Goal: Information Seeking & Learning: Learn about a topic

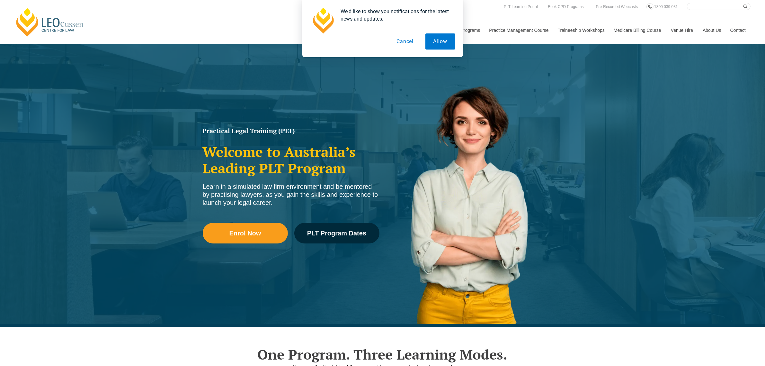
click at [410, 42] on button "Cancel" at bounding box center [405, 41] width 33 height 16
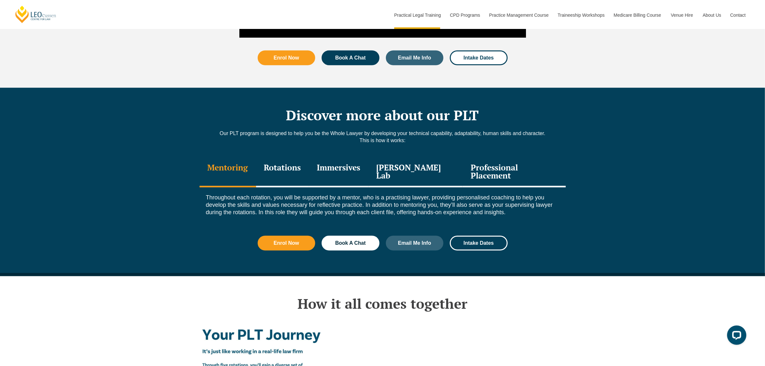
click at [171, 137] on div "Discover more about our PLT Our PLT program is designed to help you be the Whol…" at bounding box center [382, 182] width 765 height 188
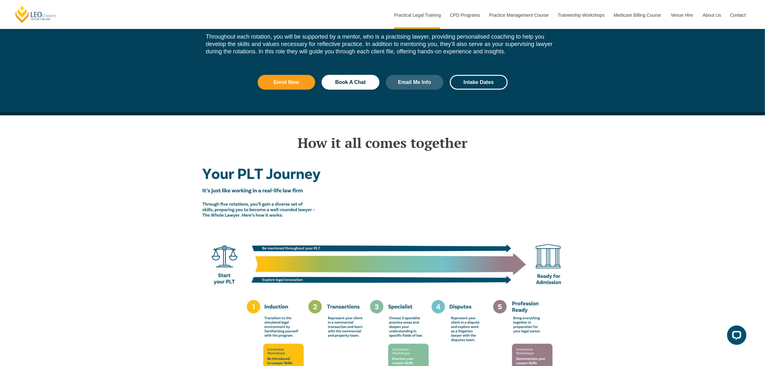
click at [171, 137] on div "How it all comes together Enrol Now Book A Chat Email Me Info Intake Dates" at bounding box center [382, 275] width 765 height 321
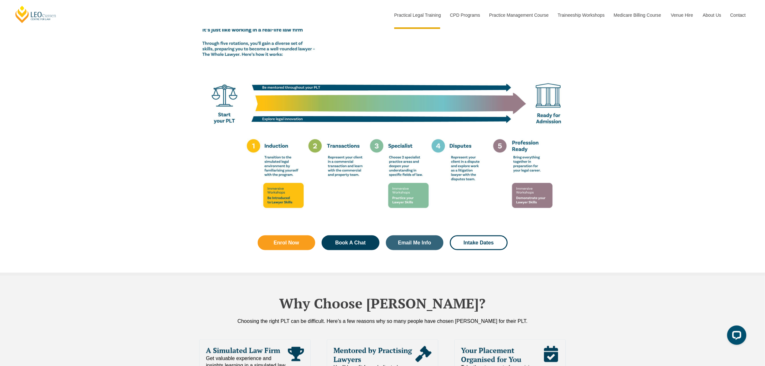
click at [171, 137] on div "How it all comes together Enrol Now Book A Chat Email Me Info Intake Dates" at bounding box center [382, 115] width 765 height 321
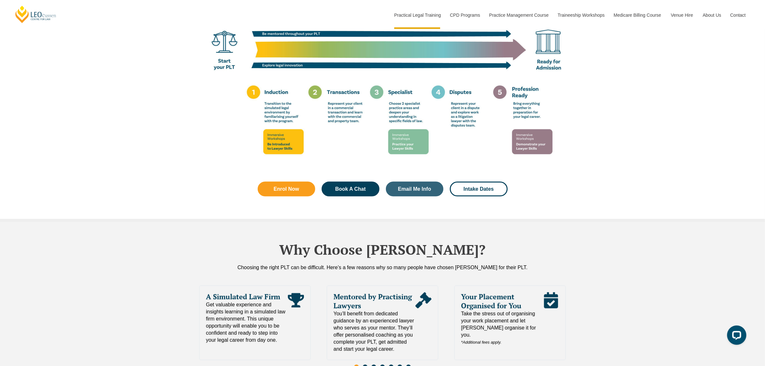
scroll to position [1286, 0]
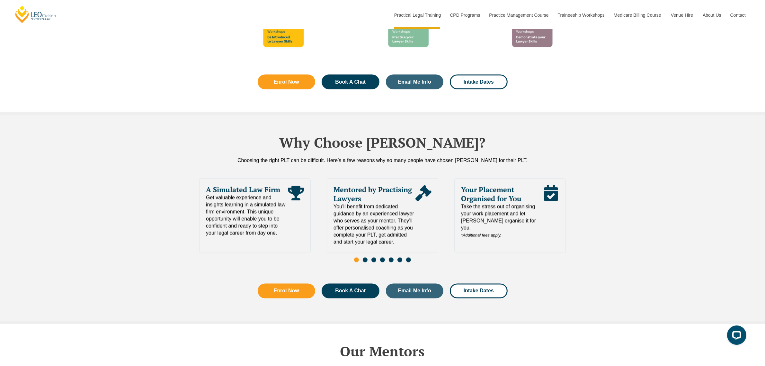
click at [171, 136] on div "Why Choose [PERSON_NAME]? Choosing the right PLT can be difficult. Here’s a few…" at bounding box center [382, 219] width 765 height 209
click at [117, 162] on div "Why Choose [PERSON_NAME]? Choosing the right PLT can be difficult. Here’s a few…" at bounding box center [382, 219] width 765 height 209
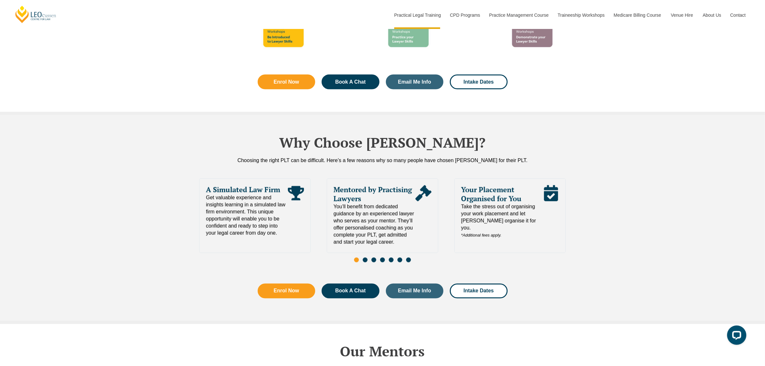
click at [117, 162] on div "Why Choose [PERSON_NAME]? Choosing the right PLT can be difficult. Here’s a few…" at bounding box center [382, 219] width 765 height 209
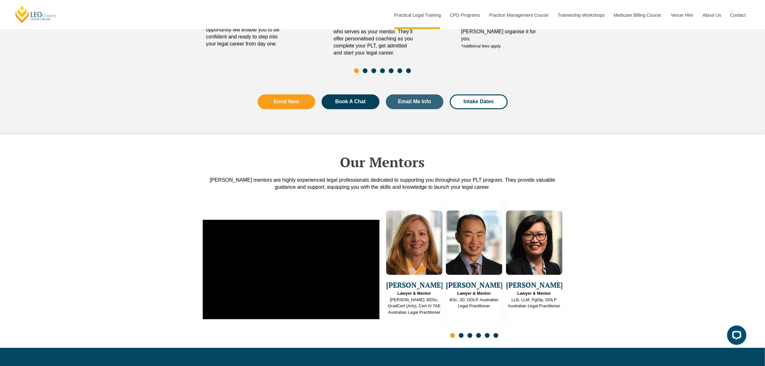
scroll to position [1487, 0]
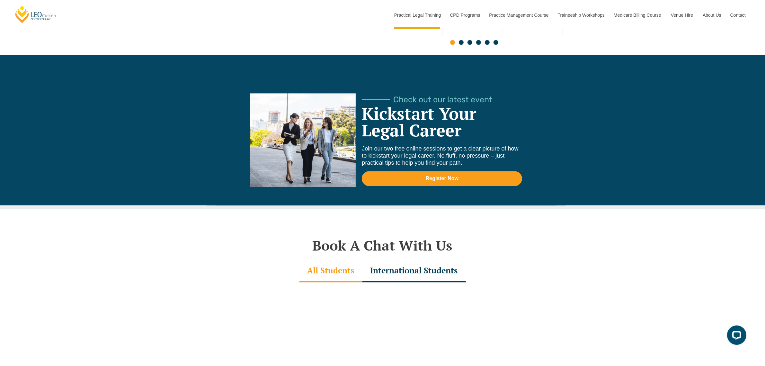
click at [187, 140] on div "Check out our latest event Kickstart Your Legal Career Join our two free online…" at bounding box center [382, 132] width 765 height 154
